Goal: Task Accomplishment & Management: Complete application form

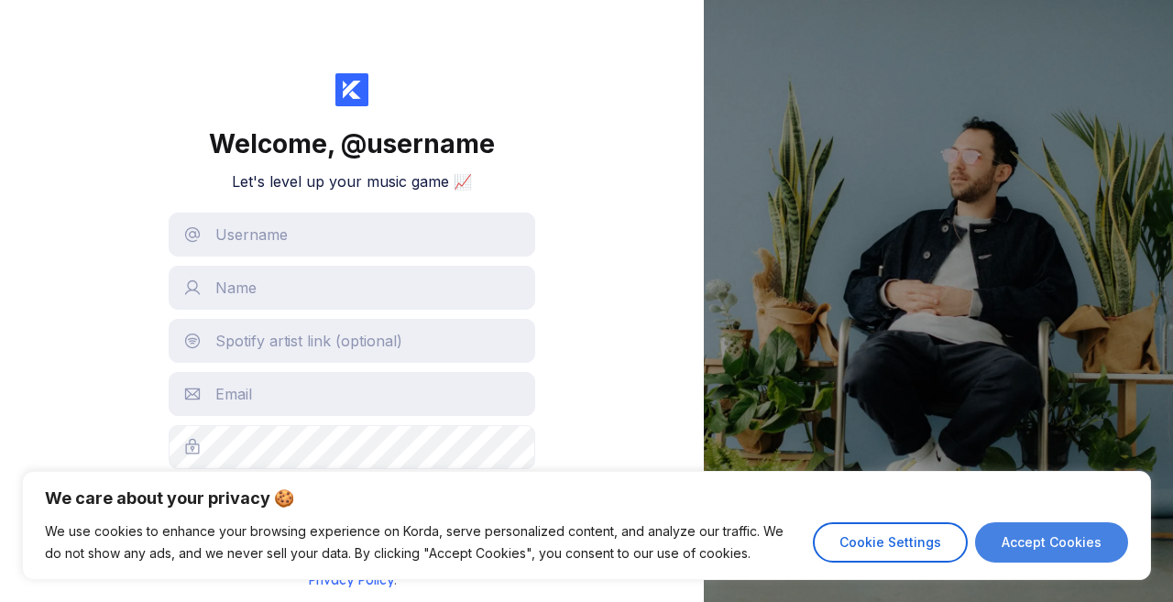
click at [1067, 548] on button "Accept Cookies" at bounding box center [1051, 542] width 153 height 40
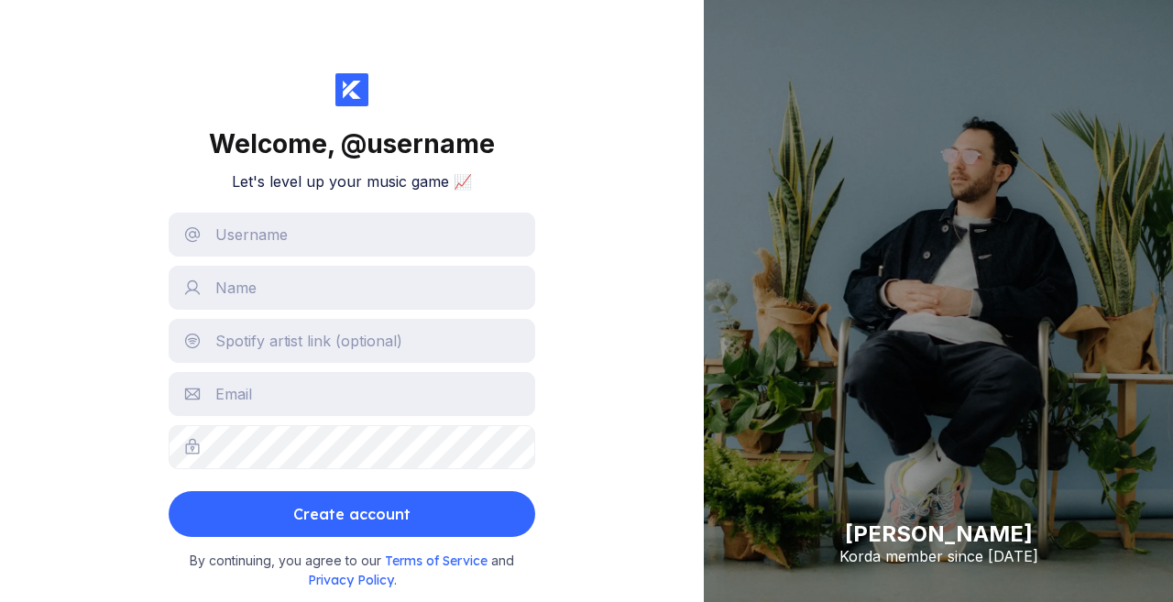
checkbox input "true"
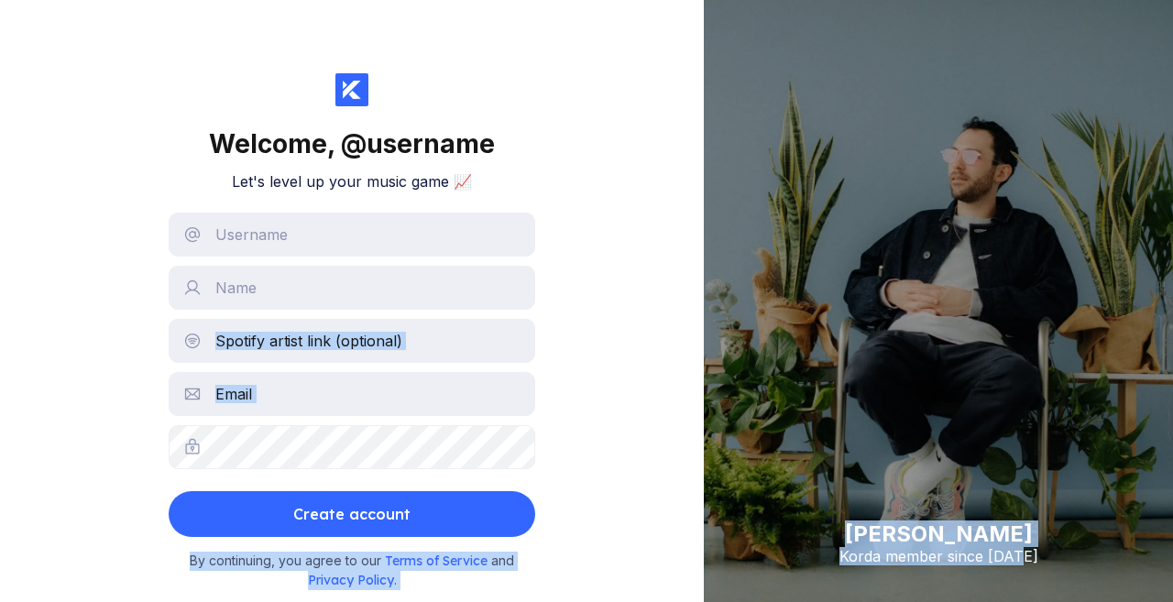
drag, startPoint x: 1066, startPoint y: 548, endPoint x: 670, endPoint y: 330, distance: 452.7
click at [670, 330] on div "Welcome, @ username Let's level up your music game 📈 Create account By continui…" at bounding box center [586, 301] width 1173 height 602
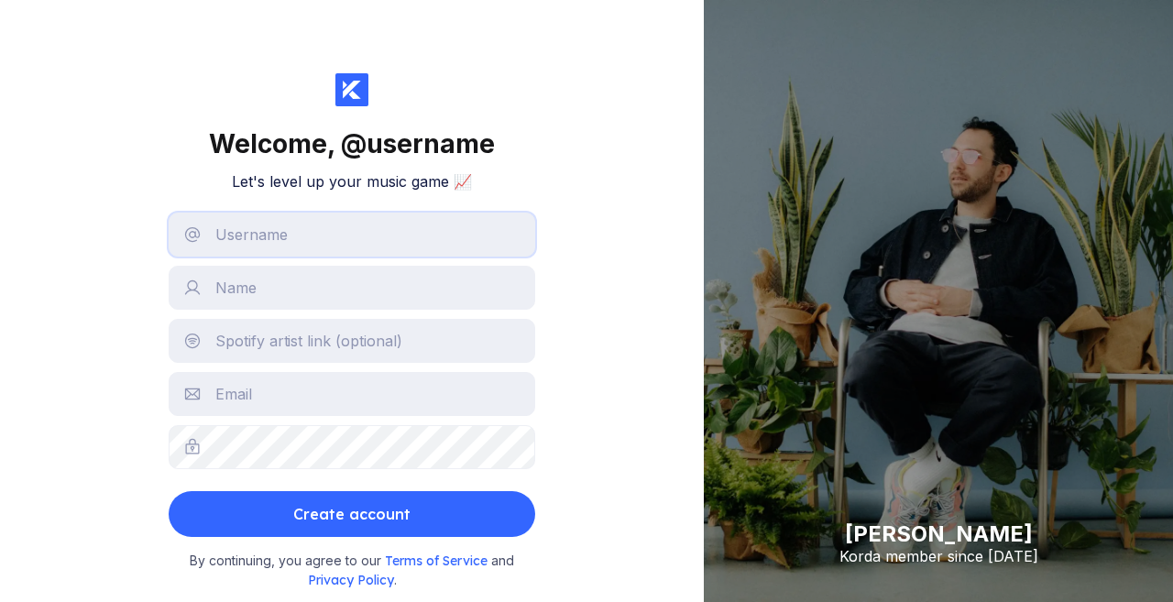
click at [451, 248] on input "text" at bounding box center [352, 235] width 366 height 44
click at [240, 234] on input "obsvibez1" at bounding box center [352, 235] width 366 height 44
click at [303, 243] on input "obs vibez1" at bounding box center [352, 235] width 366 height 44
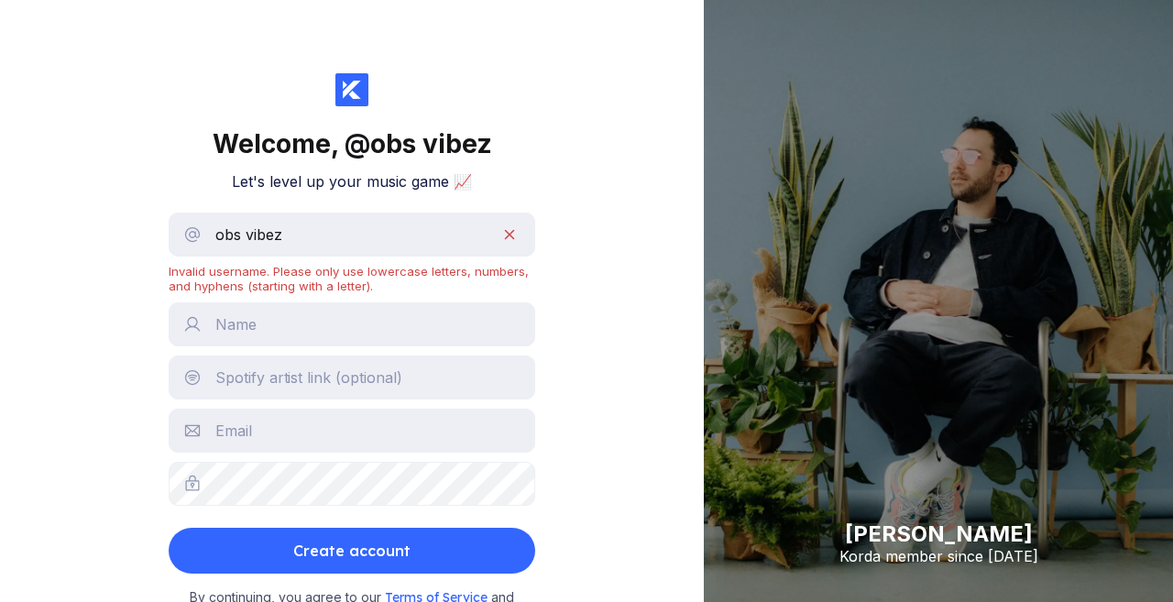
click at [455, 297] on form "obs vibez Invalid username. Please only use lowercase letters, numbers, and hyp…" at bounding box center [352, 393] width 366 height 361
click at [508, 235] on input "obs vibez" at bounding box center [352, 235] width 366 height 44
type input "o"
drag, startPoint x: 440, startPoint y: 242, endPoint x: 344, endPoint y: 358, distance: 150.4
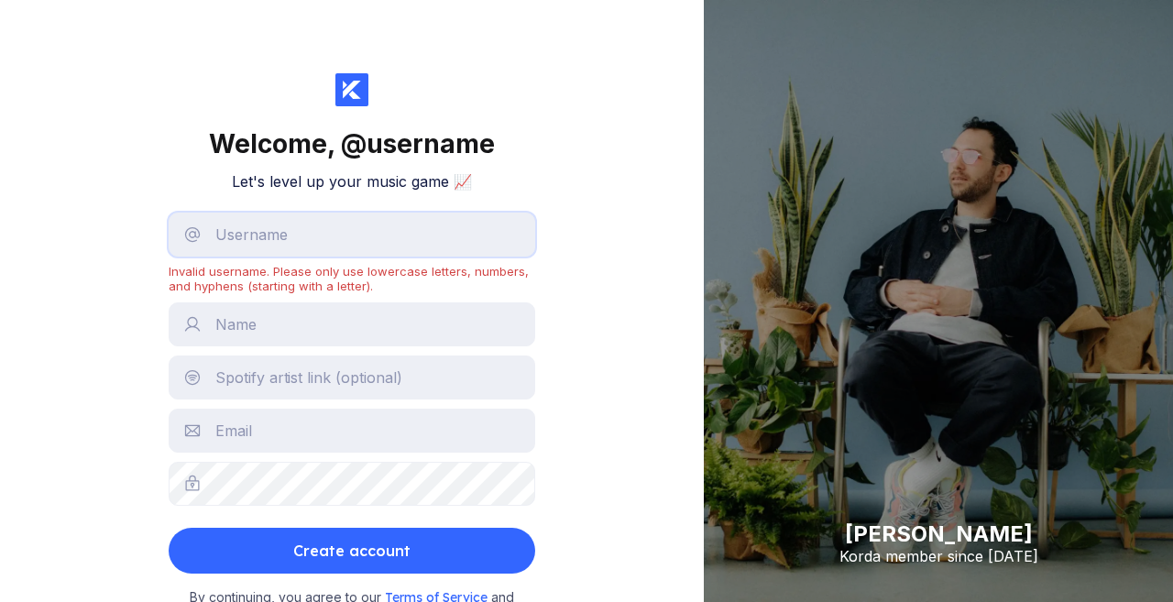
click at [344, 358] on form "Invalid username. Please only use lowercase letters, numbers, and hyphens (star…" at bounding box center [352, 393] width 366 height 361
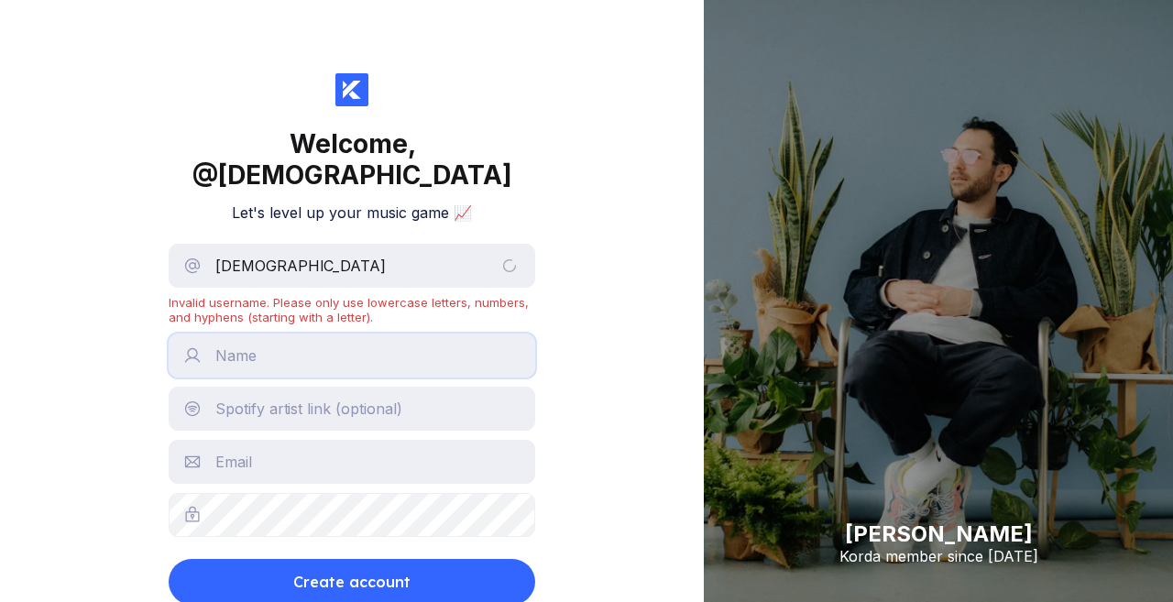
click at [308, 366] on input "text" at bounding box center [352, 355] width 366 height 44
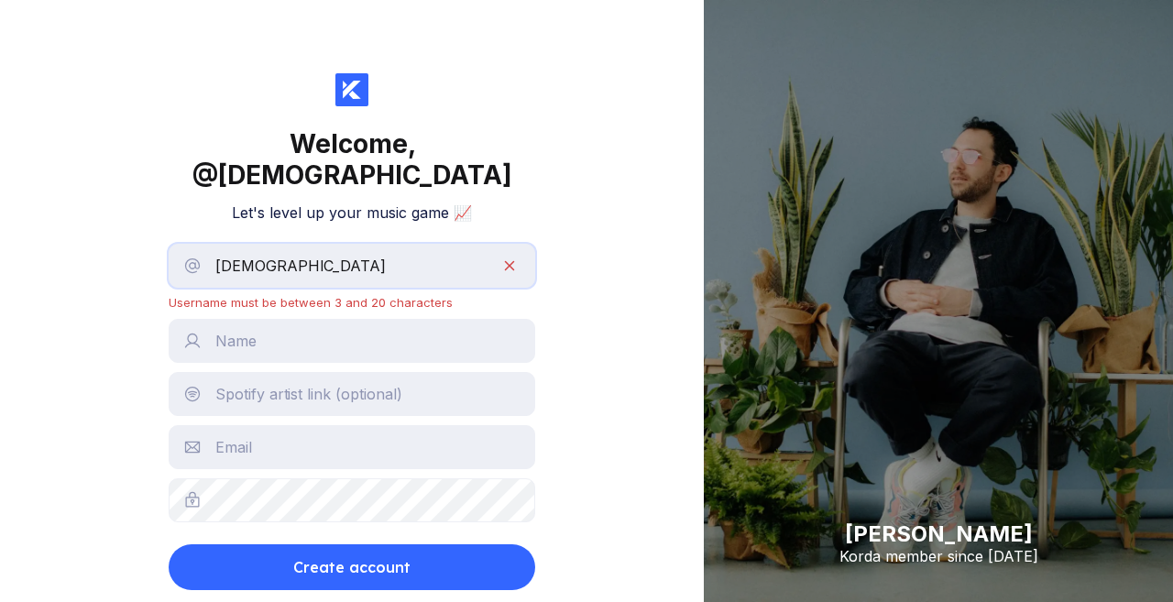
click at [441, 263] on input "[DEMOGRAPHIC_DATA]" at bounding box center [352, 266] width 366 height 44
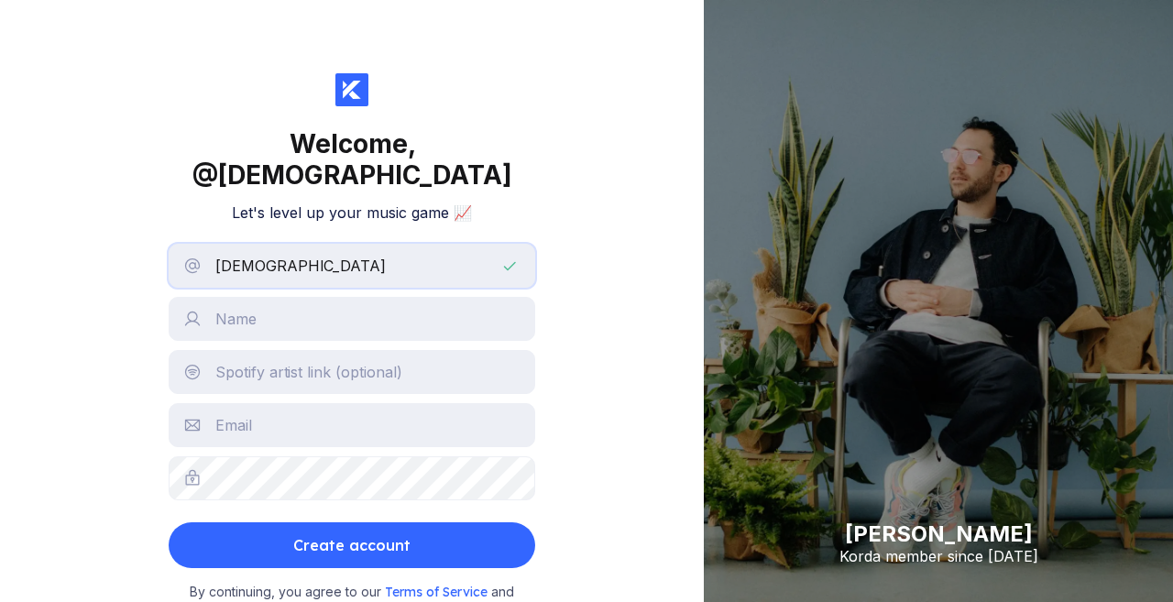
type input "[DEMOGRAPHIC_DATA]"
click at [378, 340] on input "text" at bounding box center [352, 319] width 366 height 44
type input "obsvibez"
click at [313, 421] on input "text" at bounding box center [352, 425] width 366 height 44
type input "[EMAIL_ADDRESS][DOMAIN_NAME]"
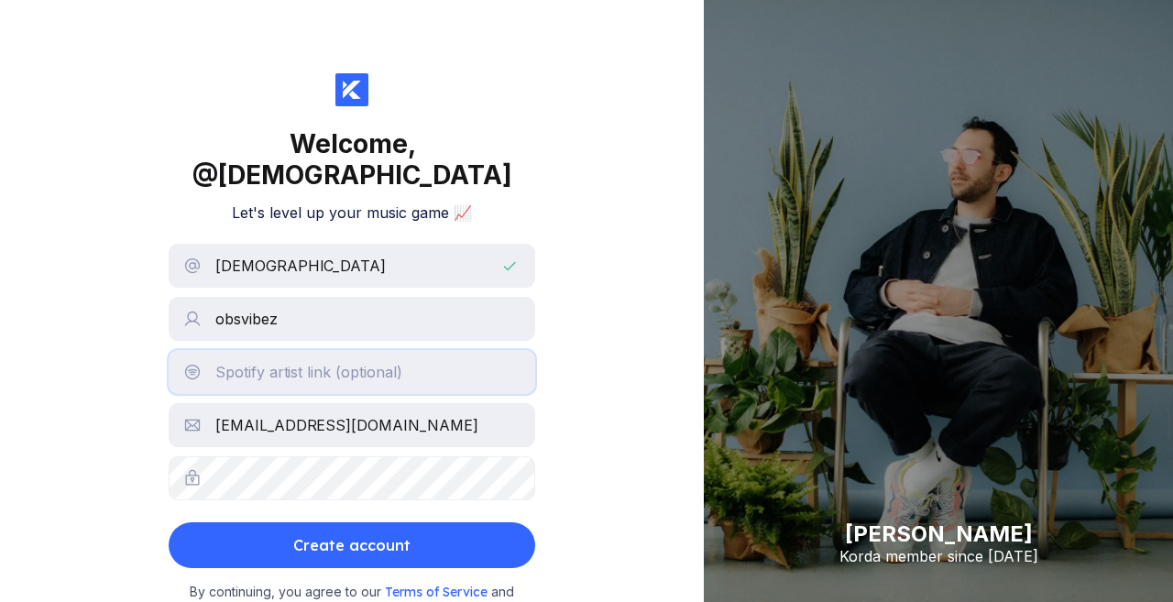
click at [338, 370] on input "text" at bounding box center [352, 372] width 366 height 44
drag, startPoint x: 338, startPoint y: 370, endPoint x: 561, endPoint y: 265, distance: 246.3
click at [561, 265] on div "Welcome, @ vibezmusicrecords Let's level up your music game 📈 vibezmusicrecords…" at bounding box center [352, 301] width 704 height 602
click at [238, 322] on input "obsvibez" at bounding box center [352, 319] width 366 height 44
type input "obs vibez"
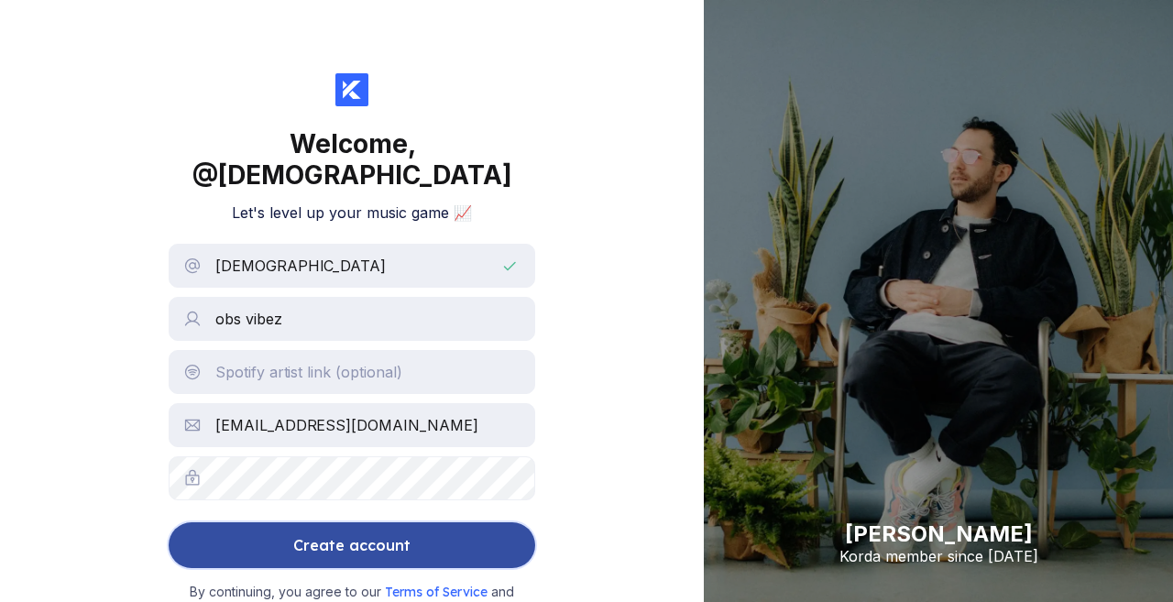
click at [359, 533] on div "Create account" at bounding box center [351, 545] width 117 height 37
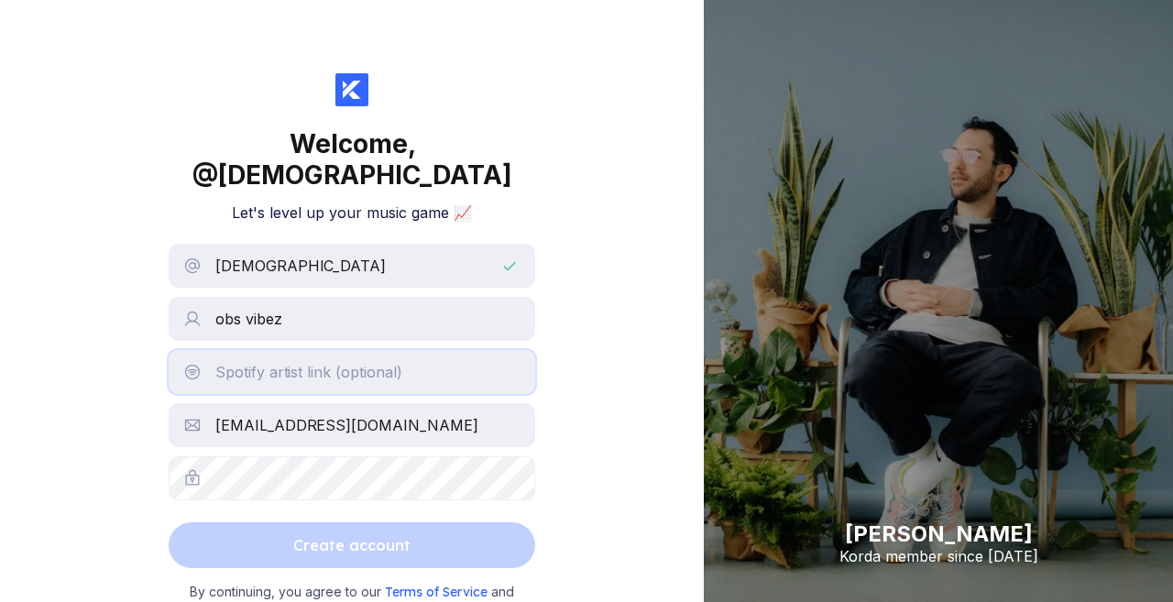
click at [343, 377] on input "text" at bounding box center [352, 372] width 366 height 44
paste input "[URL][DOMAIN_NAME]"
type input "[URL][DOMAIN_NAME]"
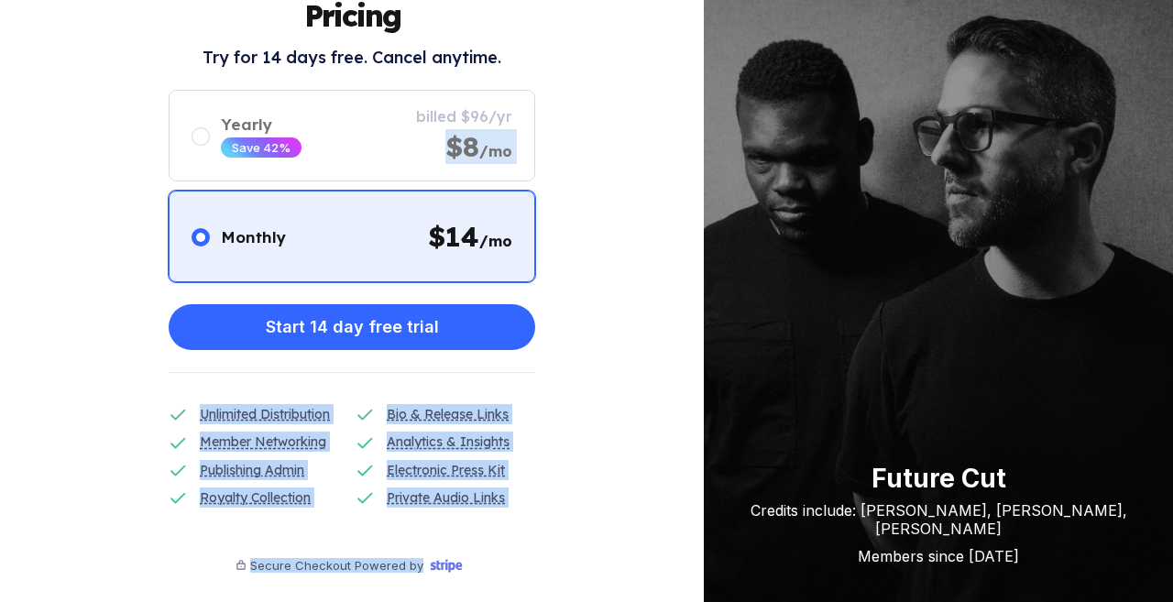
scroll to position [125, 0]
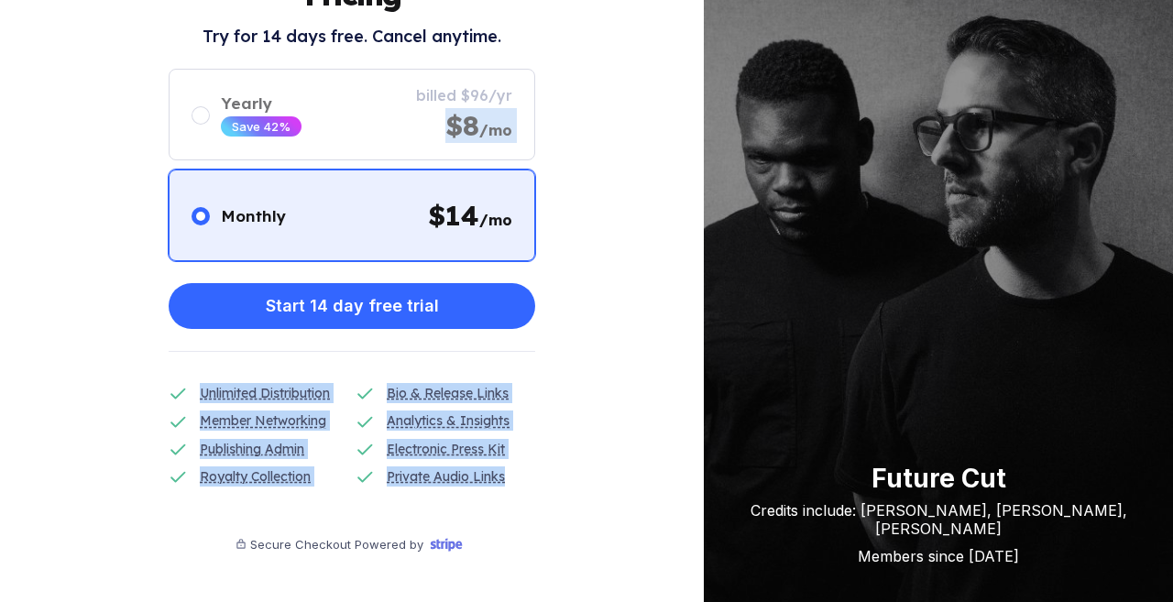
drag, startPoint x: 596, startPoint y: 190, endPoint x: 603, endPoint y: 465, distance: 274.9
click at [603, 465] on div "Pricing Try for 14 days free. Cancel anytime. Monthly $ 14 /mo Yearly Save 42% …" at bounding box center [352, 301] width 704 height 602
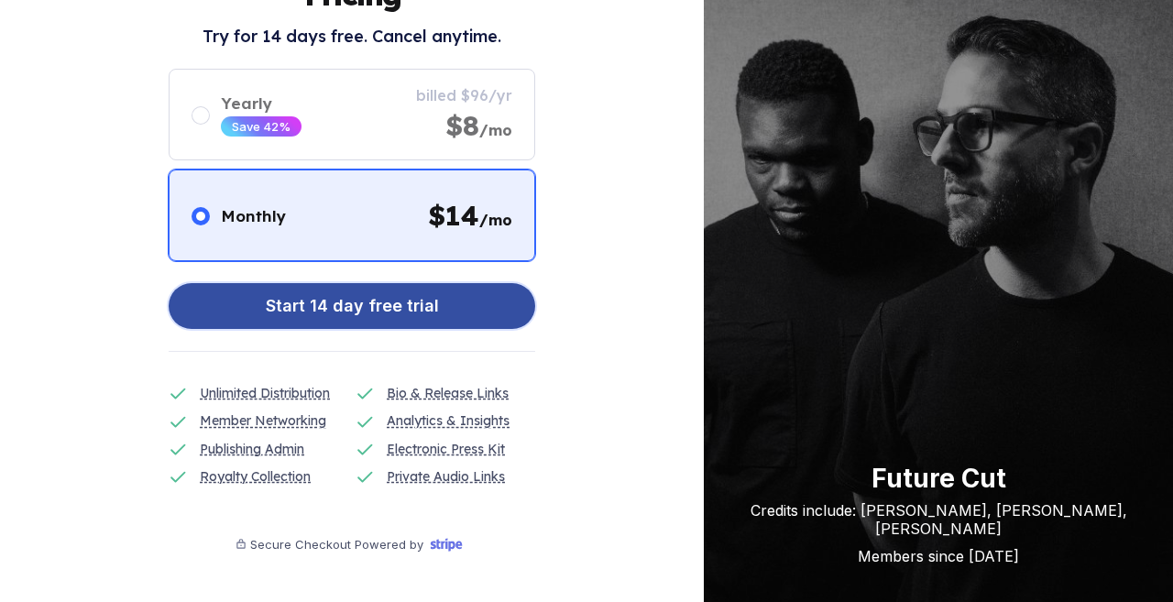
click at [499, 313] on button "Start 14 day free trial" at bounding box center [352, 306] width 366 height 46
